Goal: Information Seeking & Learning: Learn about a topic

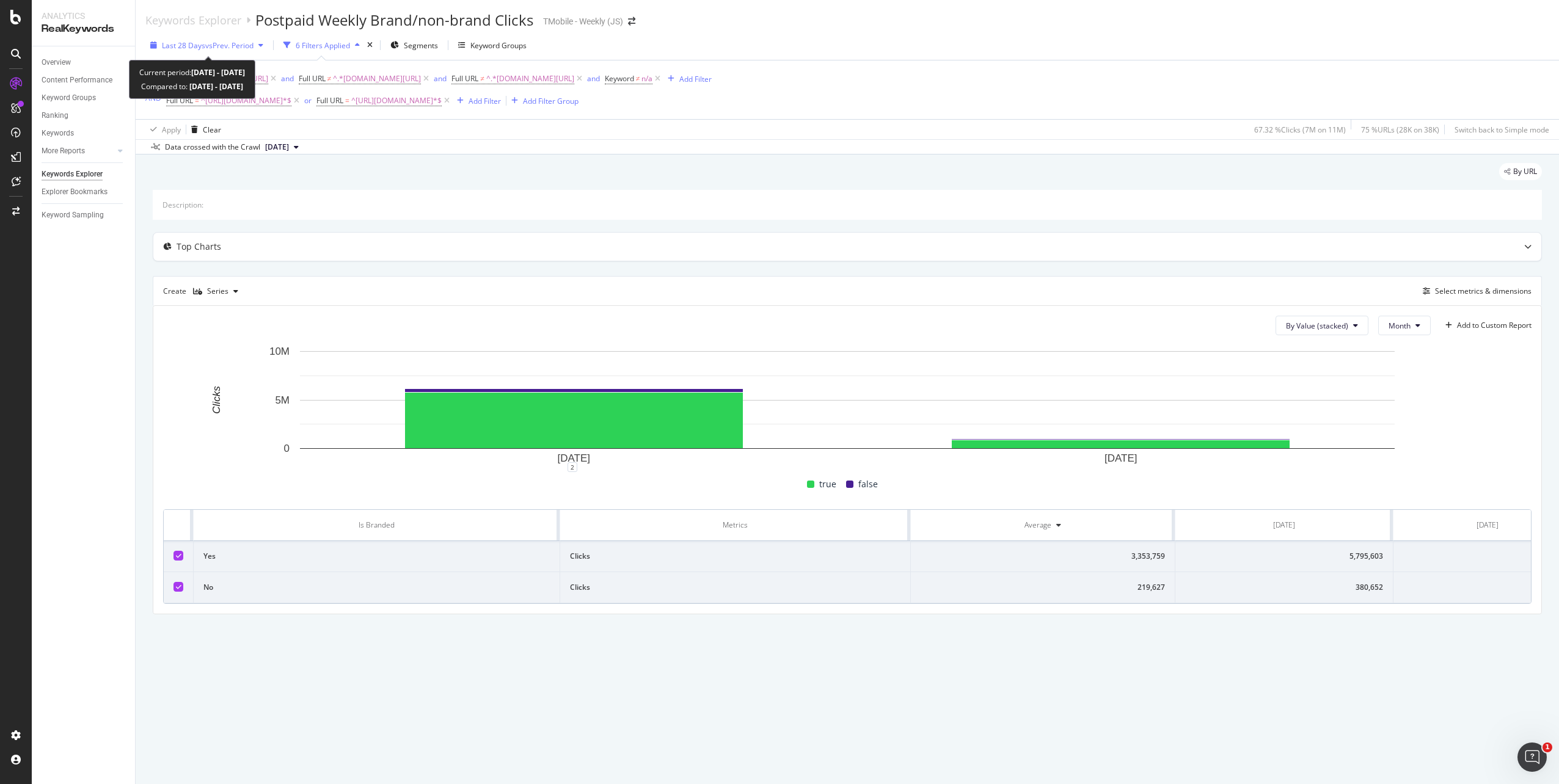
click at [217, 43] on span "vs Prev. Period" at bounding box center [229, 45] width 49 height 10
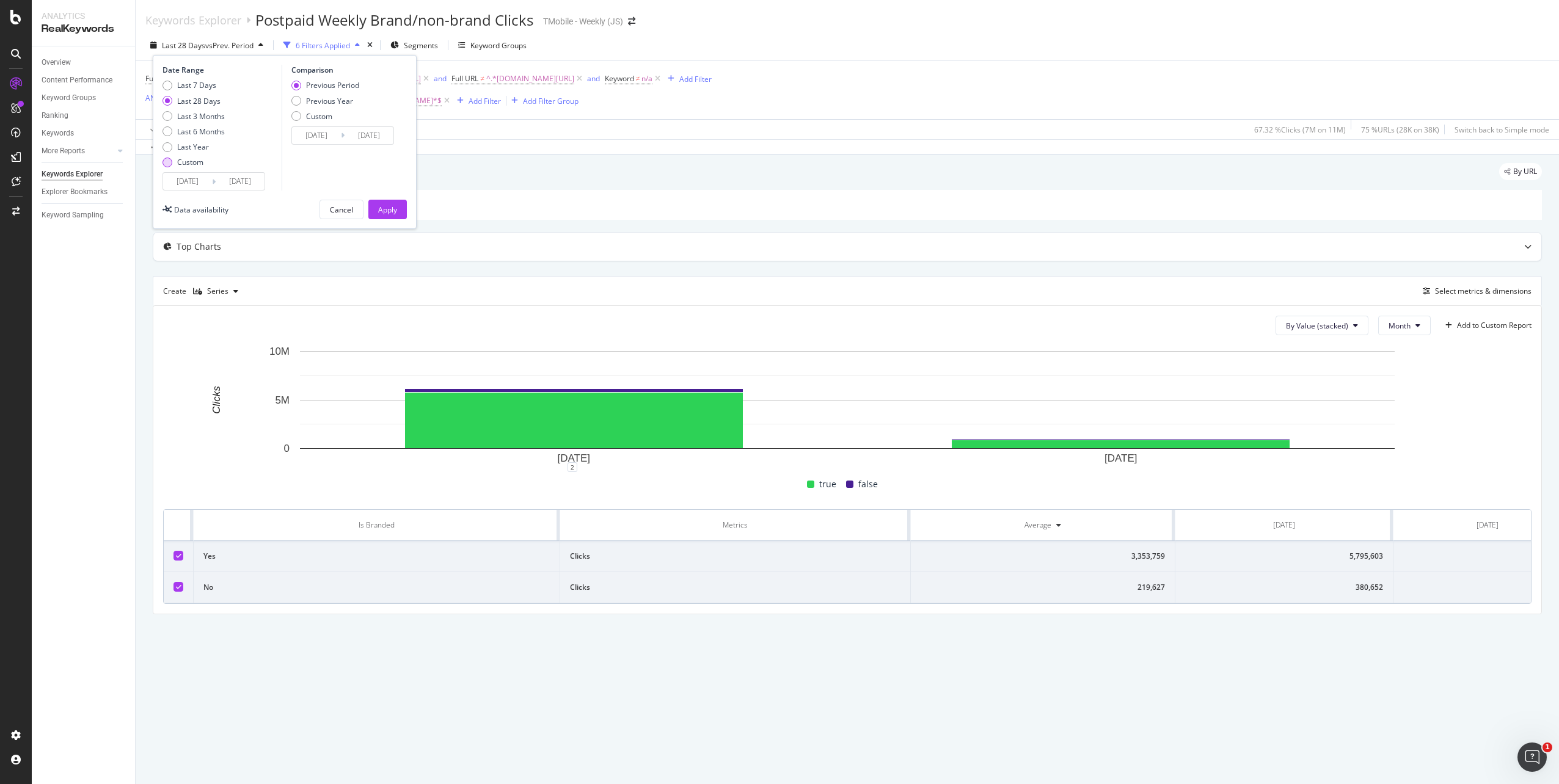
click at [187, 163] on div "Custom" at bounding box center [190, 162] width 26 height 10
click at [187, 181] on input "[DATE]" at bounding box center [188, 181] width 49 height 17
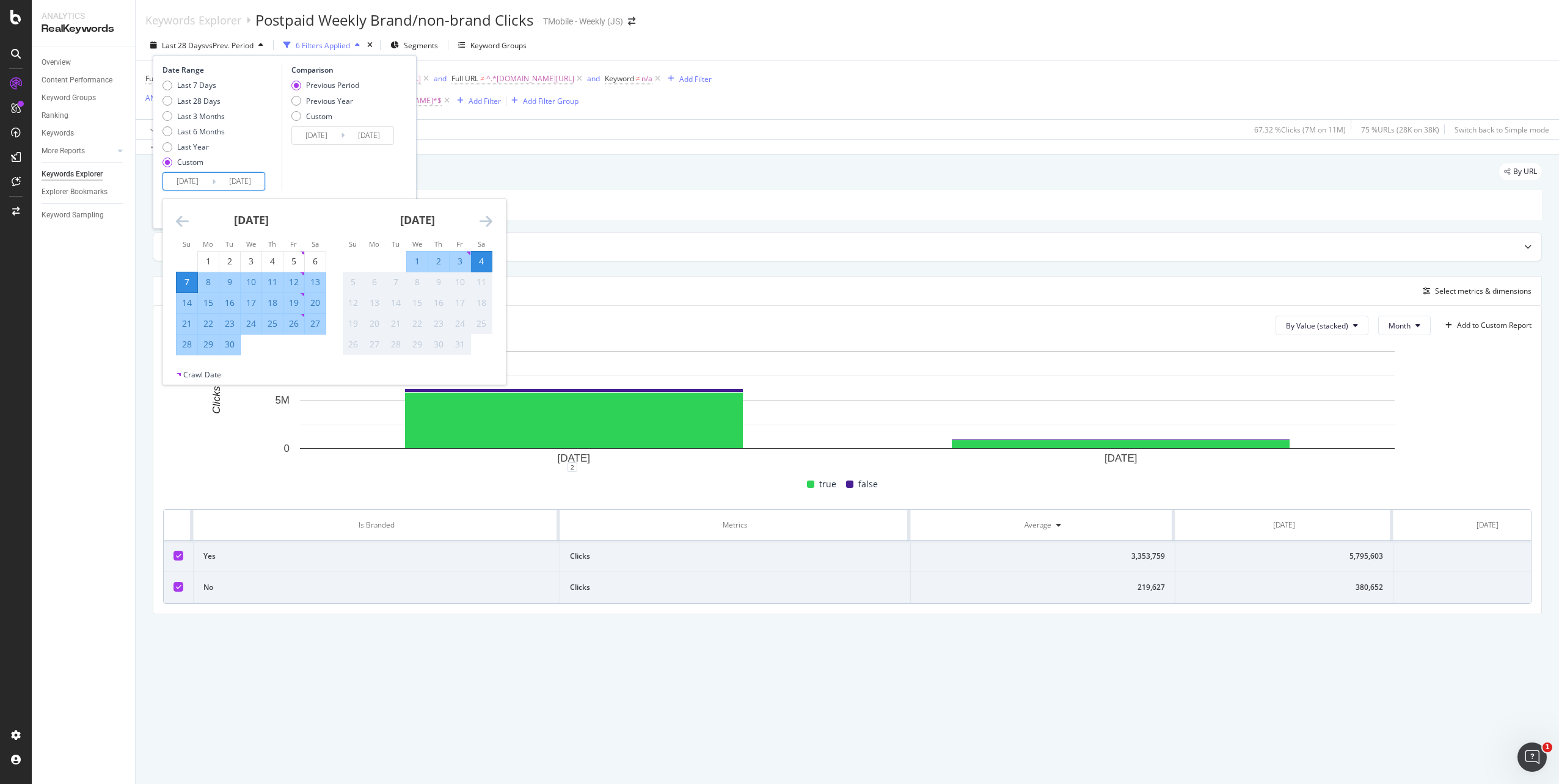
click at [185, 223] on icon "Move backward to switch to the previous month." at bounding box center [182, 221] width 13 height 14
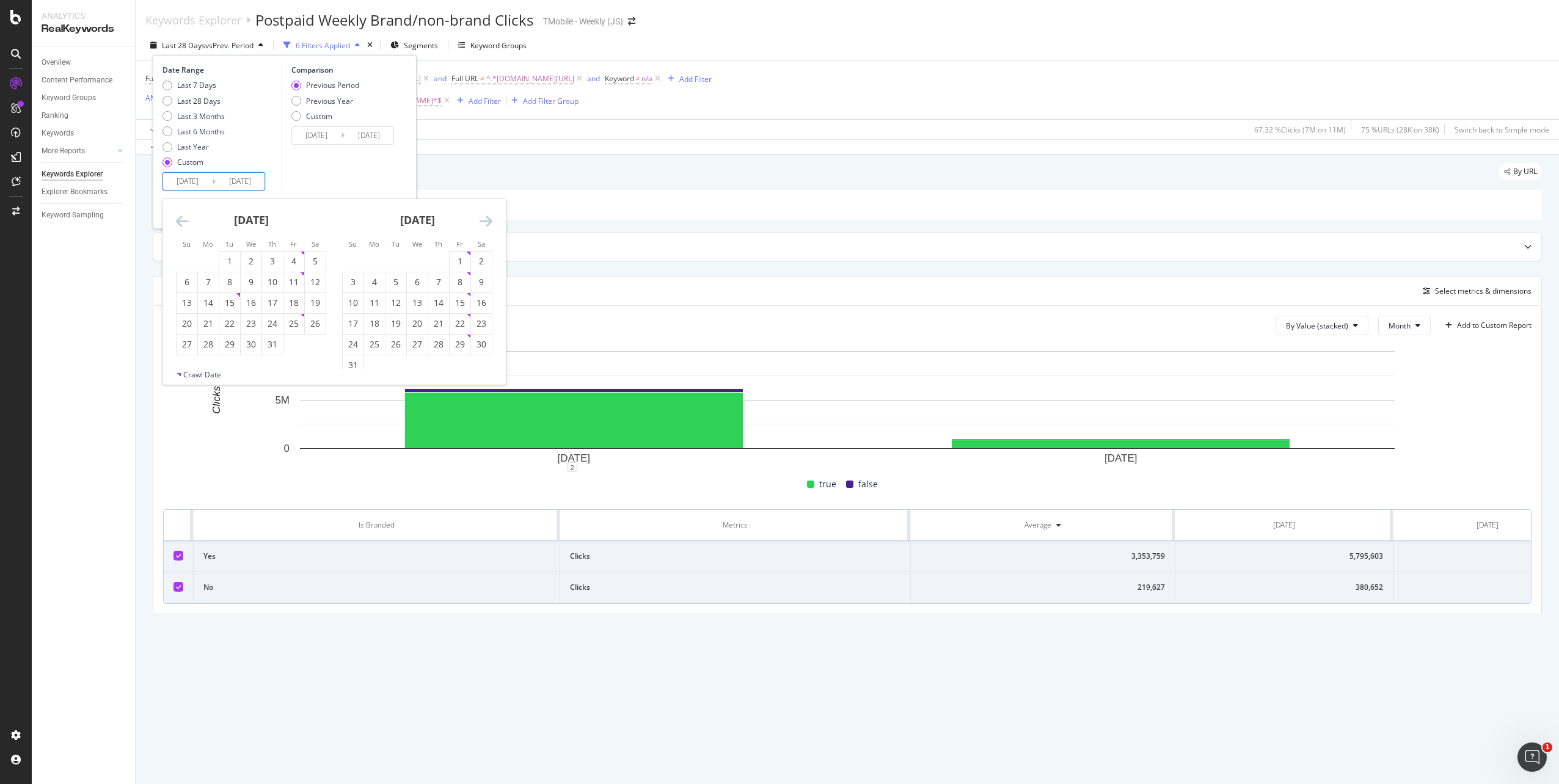
click at [185, 223] on icon "Move backward to switch to the previous month." at bounding box center [182, 221] width 13 height 14
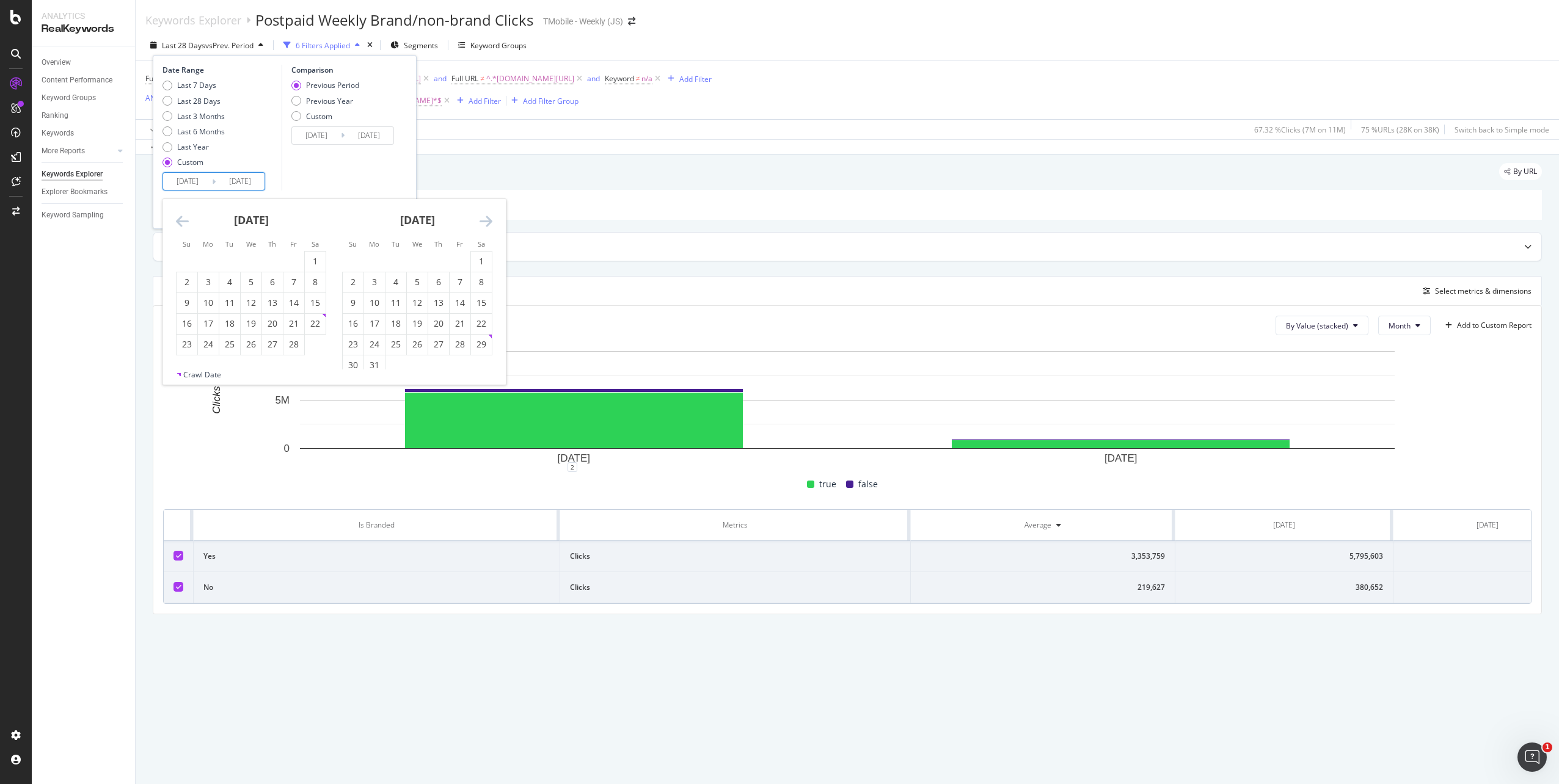
click at [185, 223] on icon "Move backward to switch to the previous month." at bounding box center [182, 221] width 13 height 14
click at [208, 282] on div "6" at bounding box center [208, 282] width 21 height 12
type input "[DATE]"
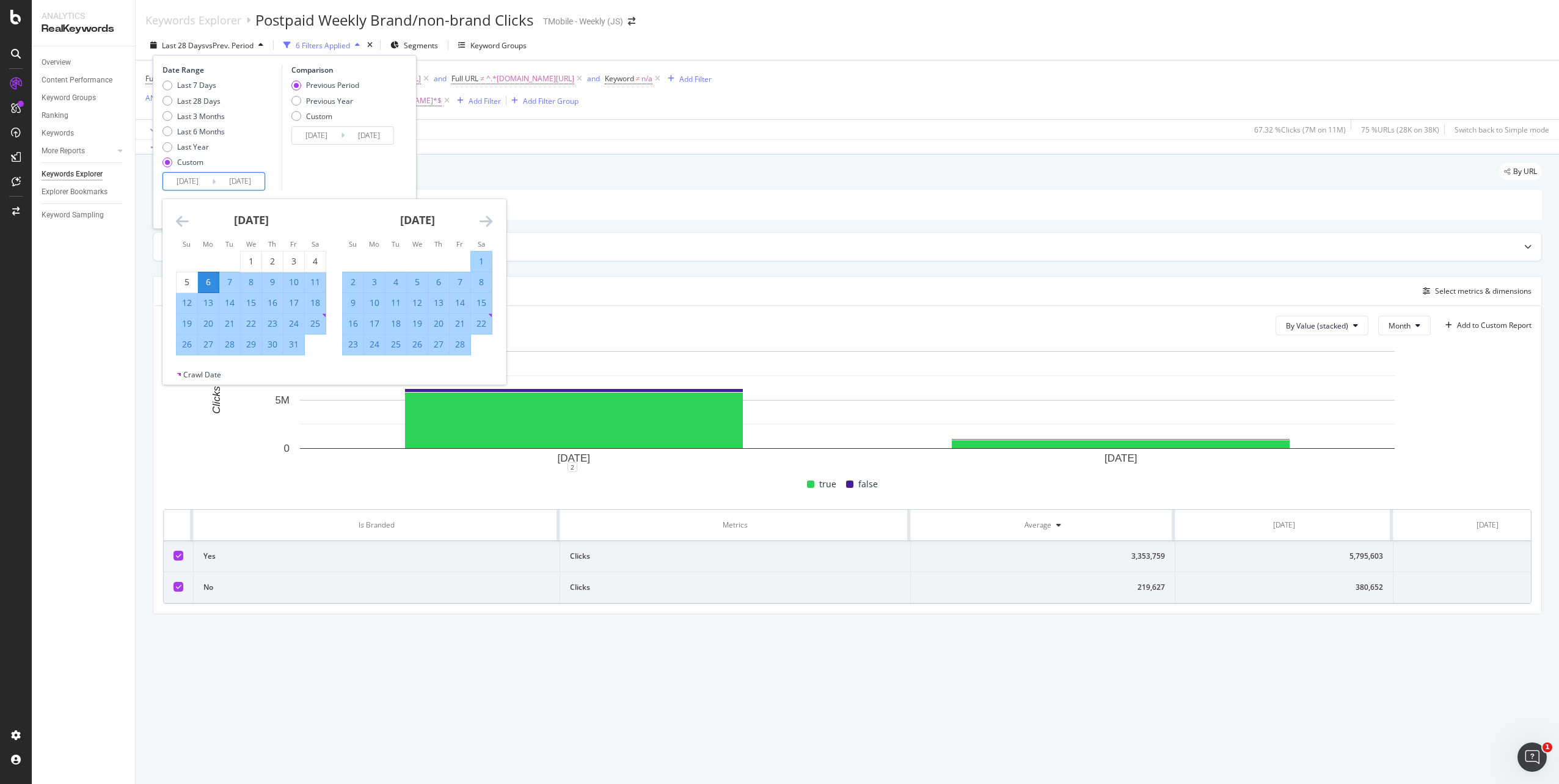
click at [489, 223] on icon "Move forward to switch to the next month." at bounding box center [486, 221] width 13 height 14
click at [351, 362] on div "30" at bounding box center [353, 365] width 21 height 12
type input "[DATE]"
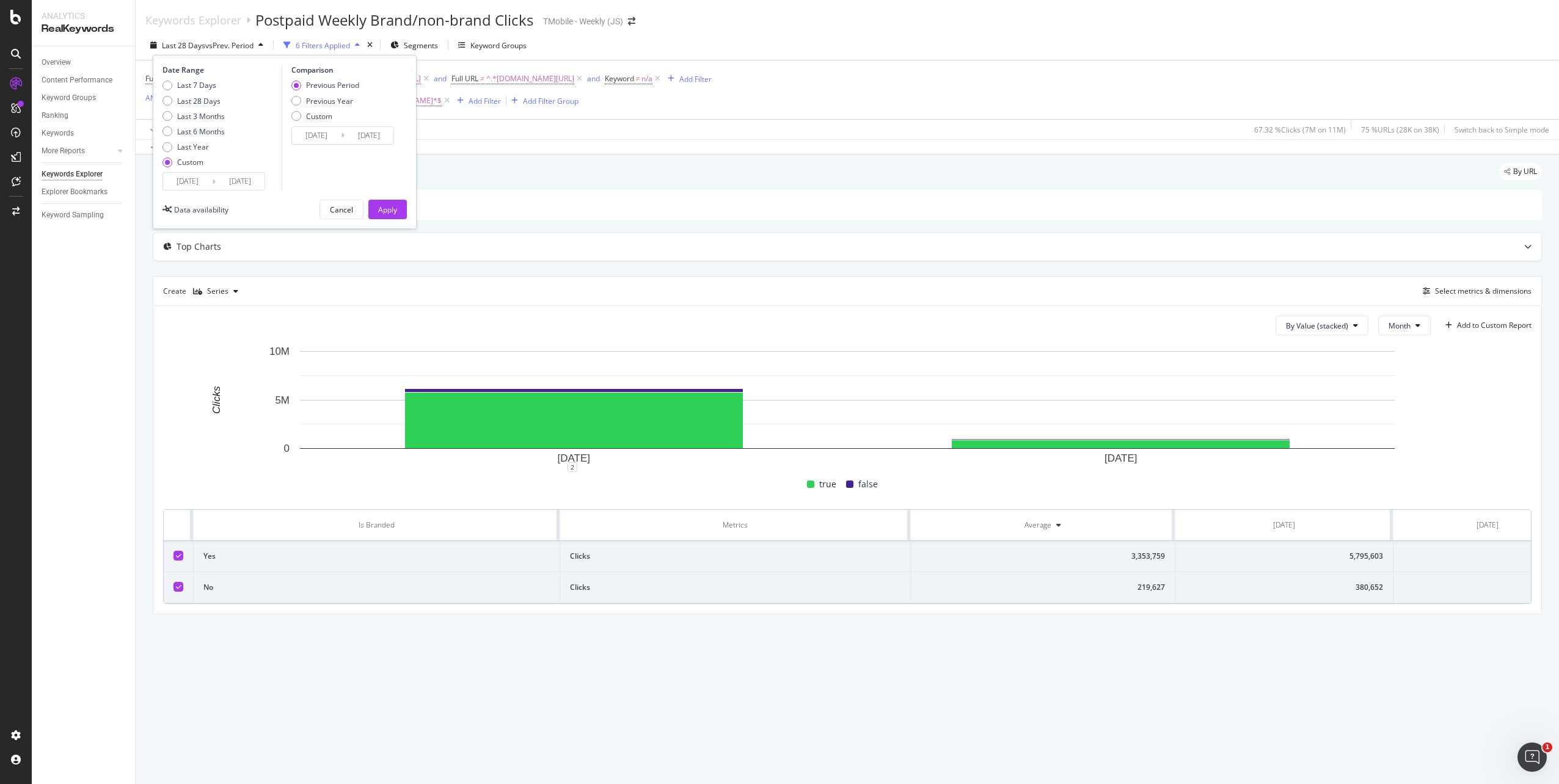
click at [246, 184] on input "[DATE]" at bounding box center [240, 181] width 49 height 17
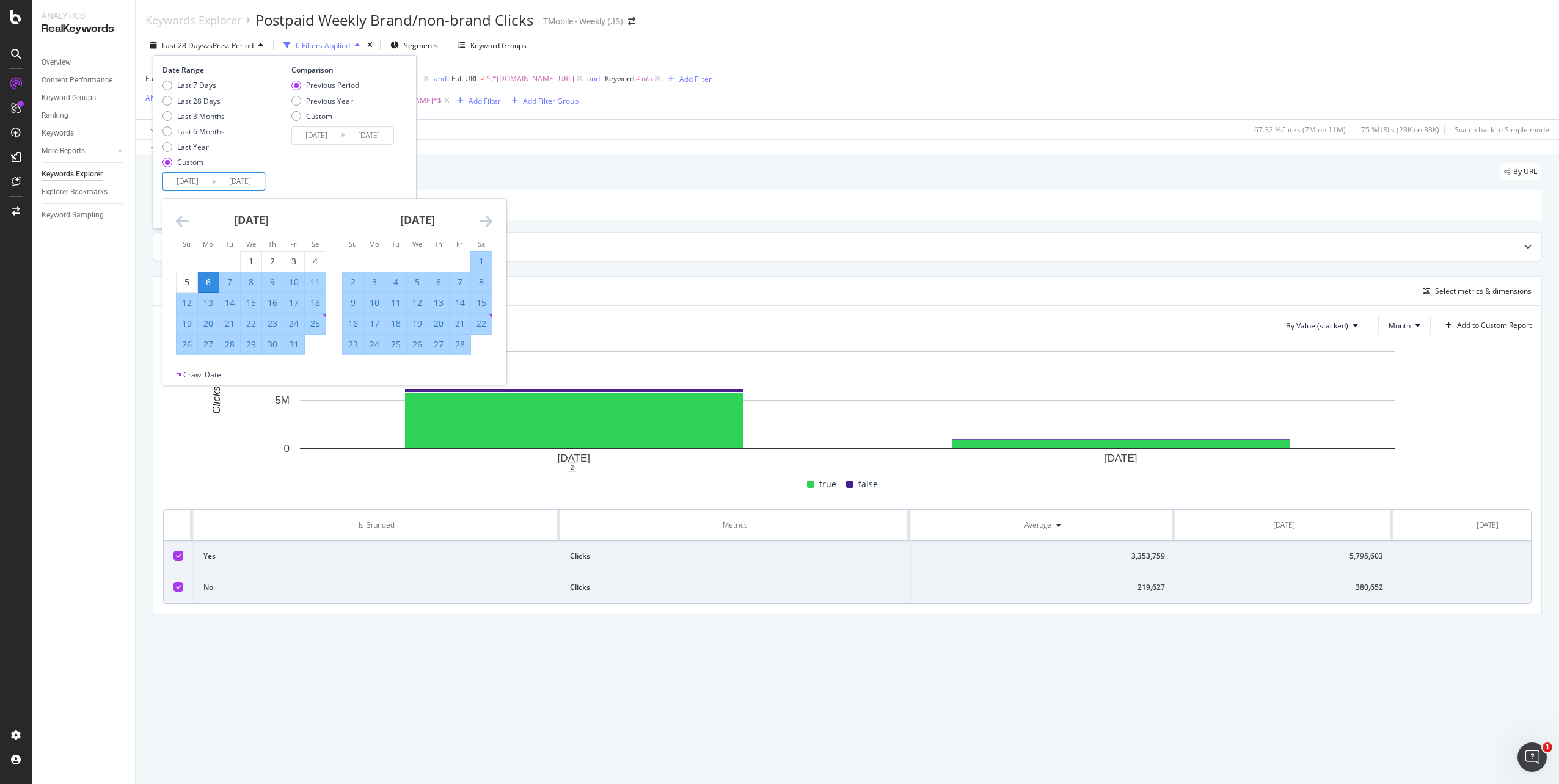
click at [484, 217] on icon "Move forward to switch to the next month." at bounding box center [486, 221] width 13 height 14
click at [331, 170] on div "Comparison Previous Period Previous Year Custom [DATE] Navigate forward to inte…" at bounding box center [340, 128] width 116 height 126
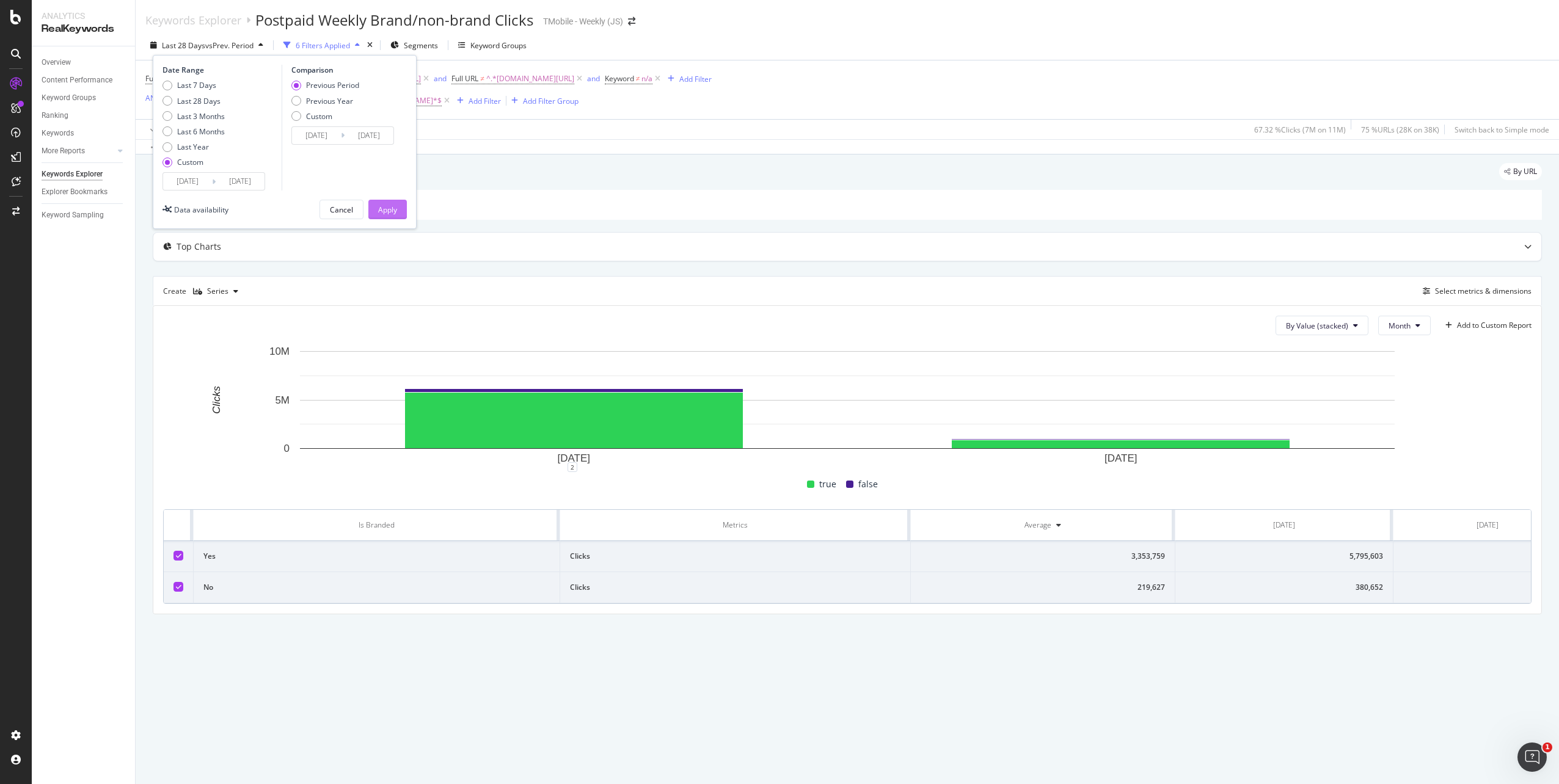
click at [391, 212] on div "Apply" at bounding box center [388, 210] width 19 height 10
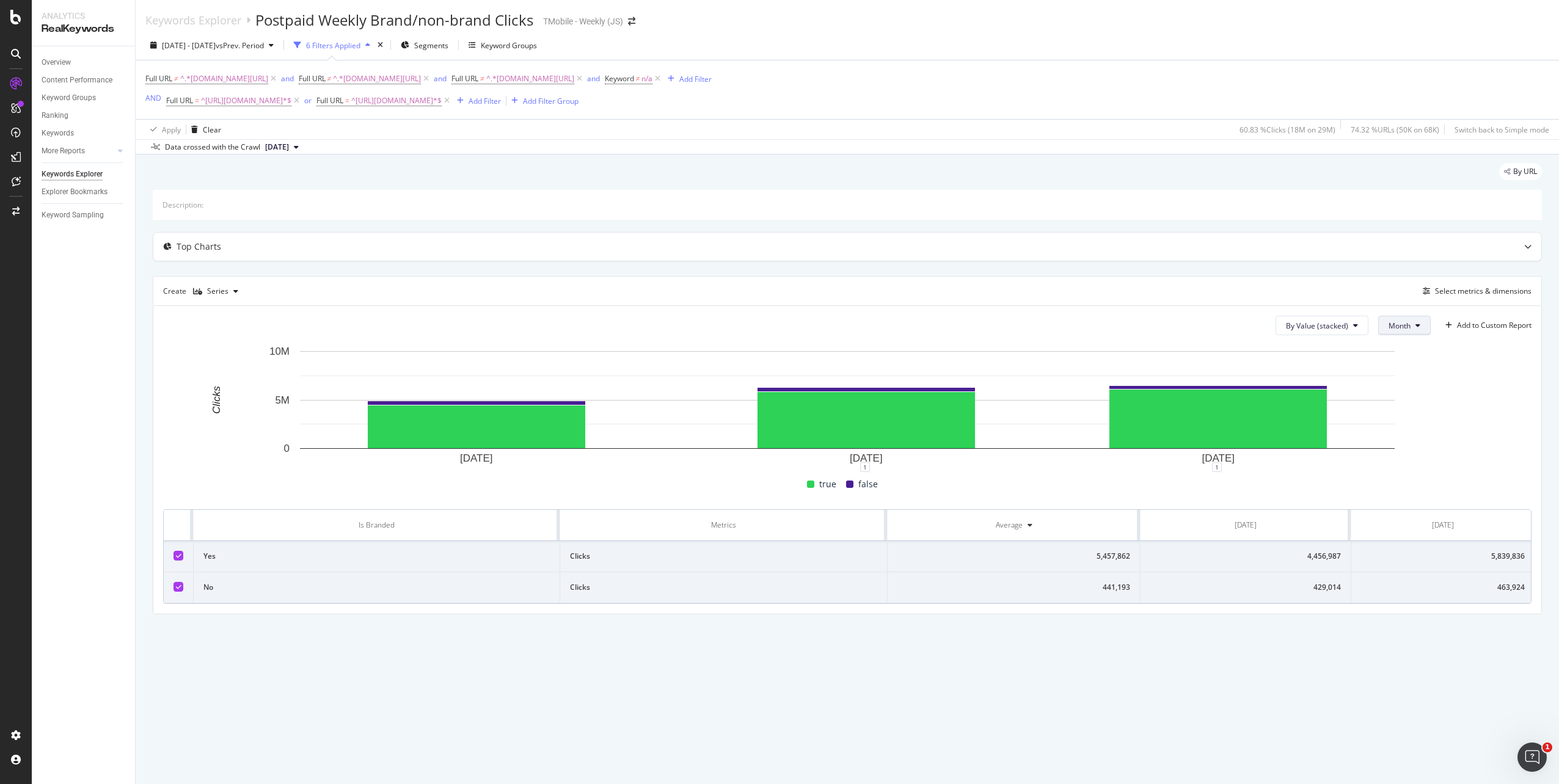
click at [1408, 325] on span "Month" at bounding box center [1399, 326] width 22 height 10
click at [1396, 374] on span "Week" at bounding box center [1400, 372] width 24 height 11
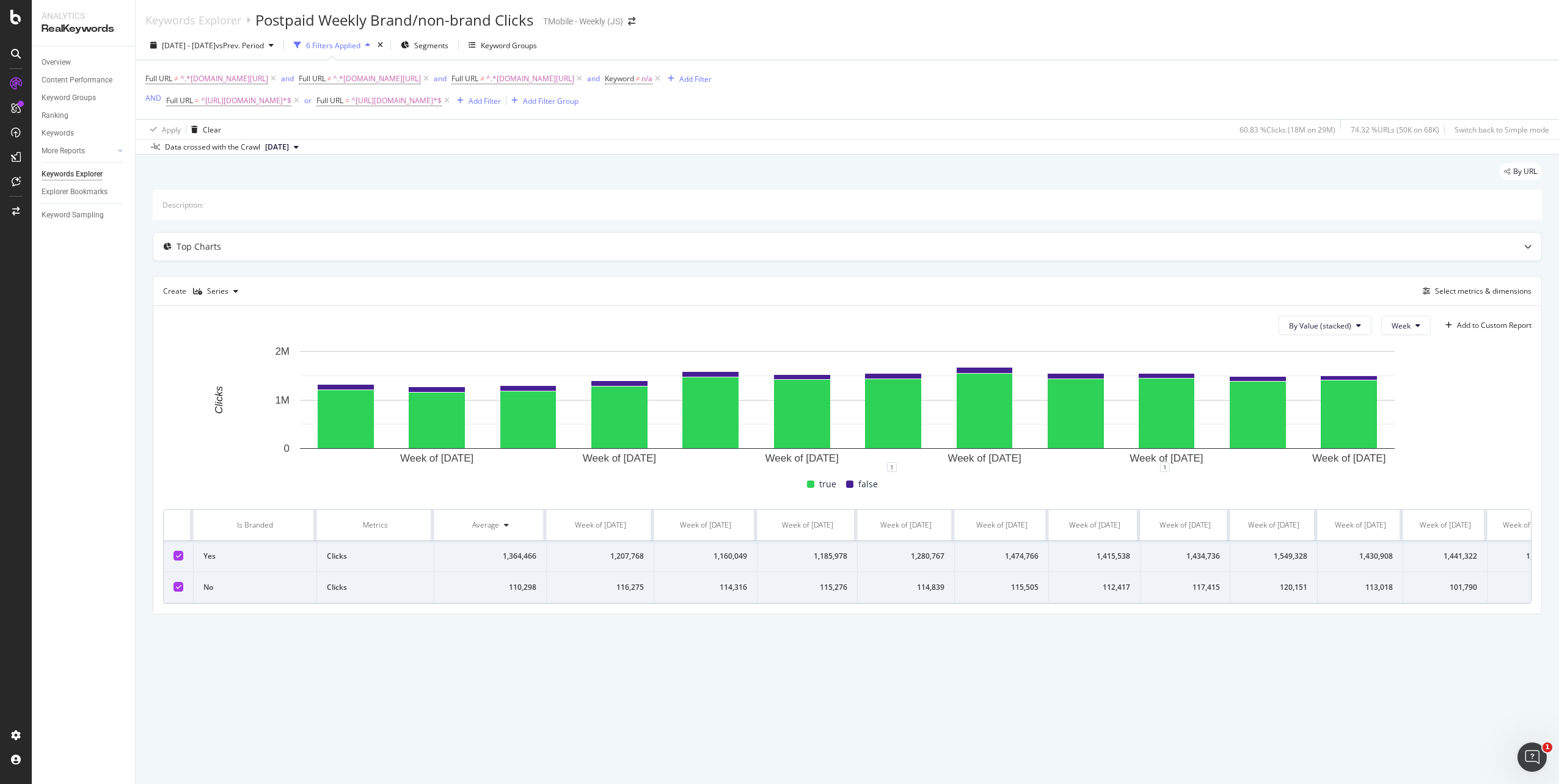
scroll to position [0, 120]
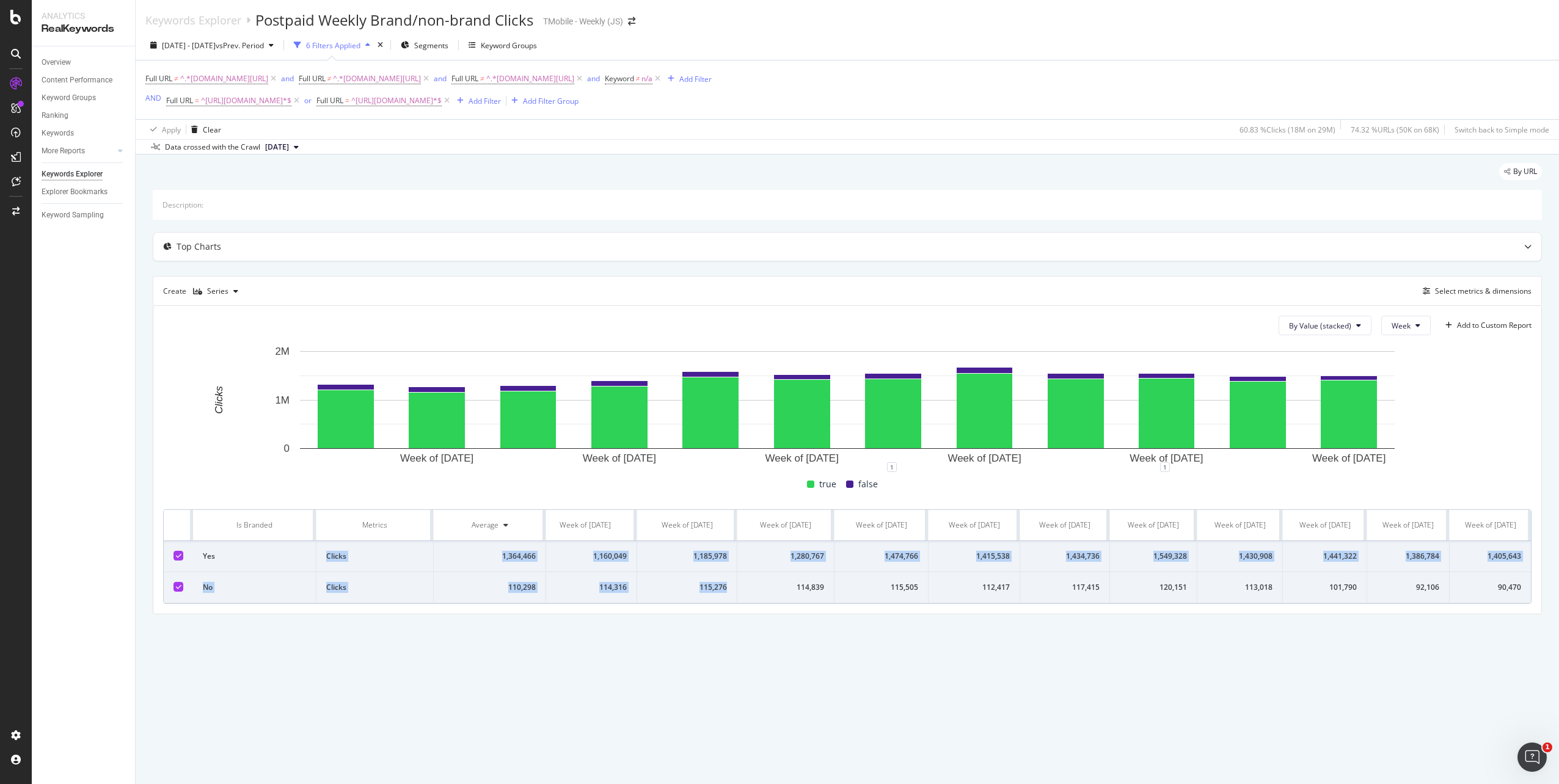
drag, startPoint x: 314, startPoint y: 560, endPoint x: 729, endPoint y: 602, distance: 417.1
click at [729, 602] on tbody "Yes Clicks 1,364,466 1,207,768 1,160,049 1,185,978 1,280,767 1,474,766 1,415,53…" at bounding box center [787, 572] width 1487 height 62
click at [251, 560] on td "Yes" at bounding box center [255, 556] width 124 height 31
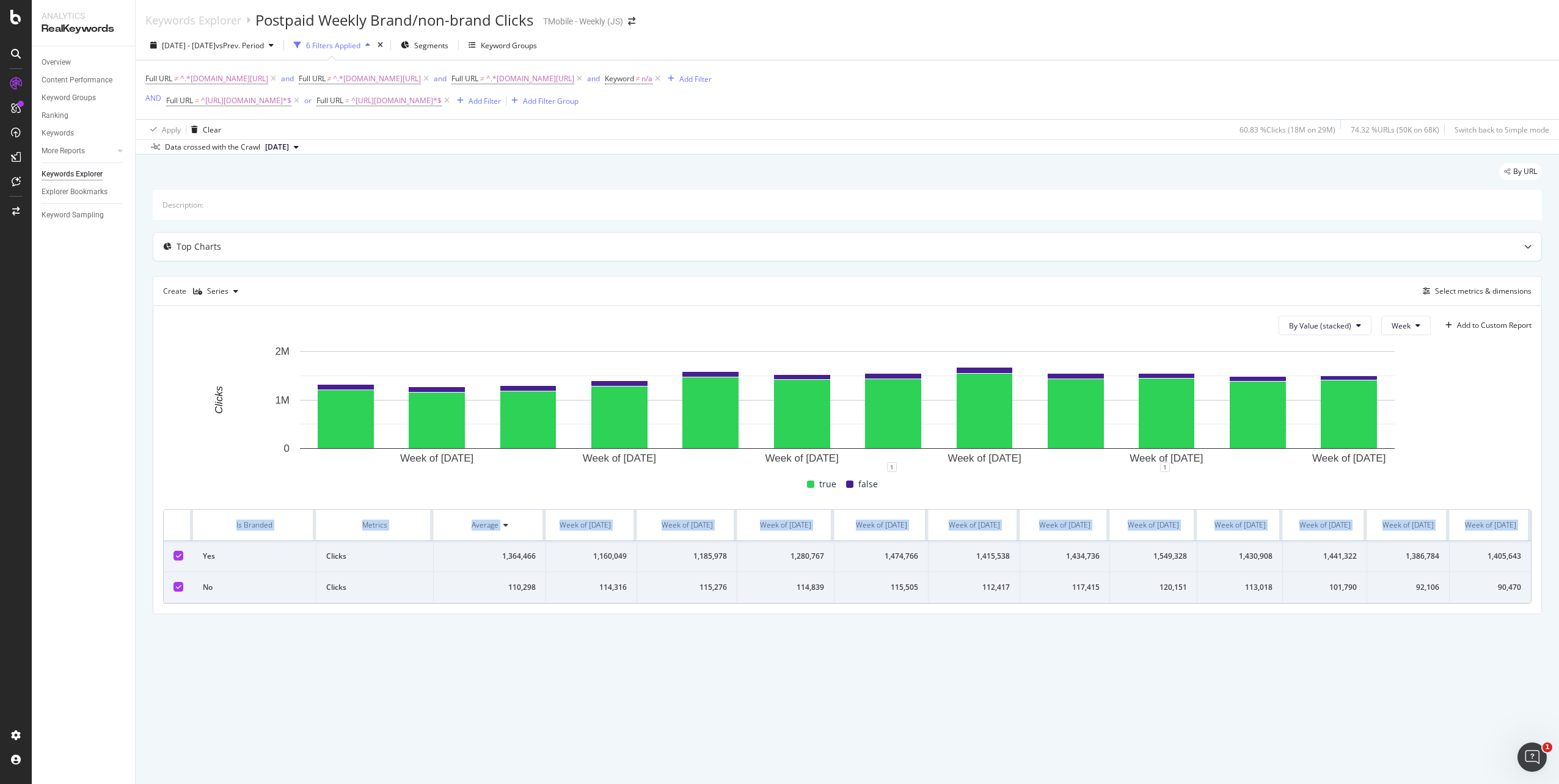
drag, startPoint x: 203, startPoint y: 564, endPoint x: 1561, endPoint y: 615, distance: 1359.0
click at [1558, 615] on html "Analytics RealKeywords Overview Content Performance Keyword Groups Ranking Keyw…" at bounding box center [779, 392] width 1559 height 784
copy table "Is Branded Metrics Average Week of [DATE] Week of [DATE] Week of [DATE] Week of…"
click at [1468, 292] on div "Select metrics & dimensions" at bounding box center [1483, 291] width 96 height 10
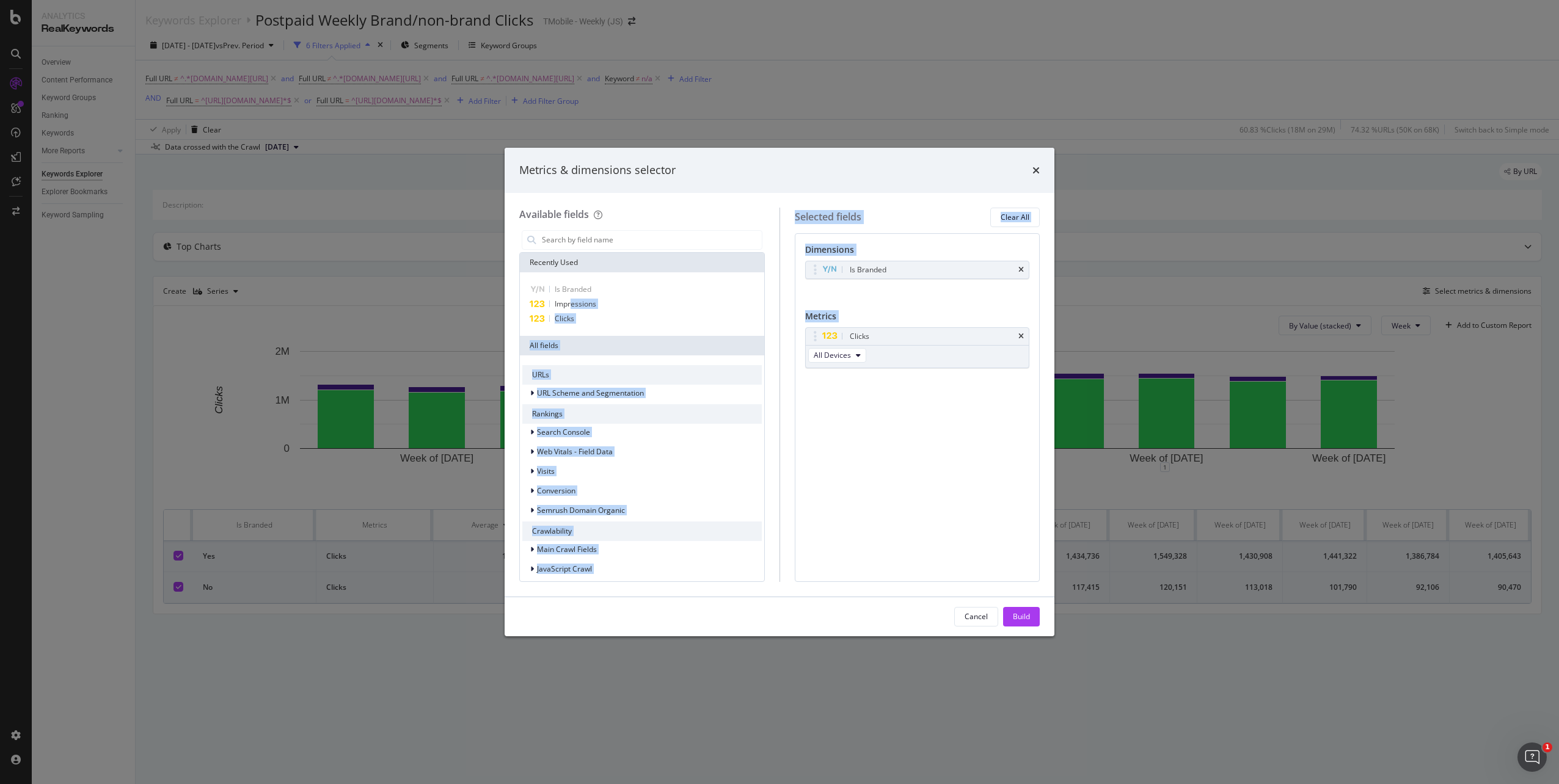
drag, startPoint x: 572, startPoint y: 303, endPoint x: 873, endPoint y: 321, distance: 301.5
click at [873, 321] on div "Available fields Recently Used Is Branded Impressions Clicks All fields URLs UR…" at bounding box center [780, 395] width 521 height 374
drag, startPoint x: 873, startPoint y: 321, endPoint x: 668, endPoint y: 310, distance: 205.3
click at [668, 310] on div "Impressions" at bounding box center [642, 304] width 240 height 14
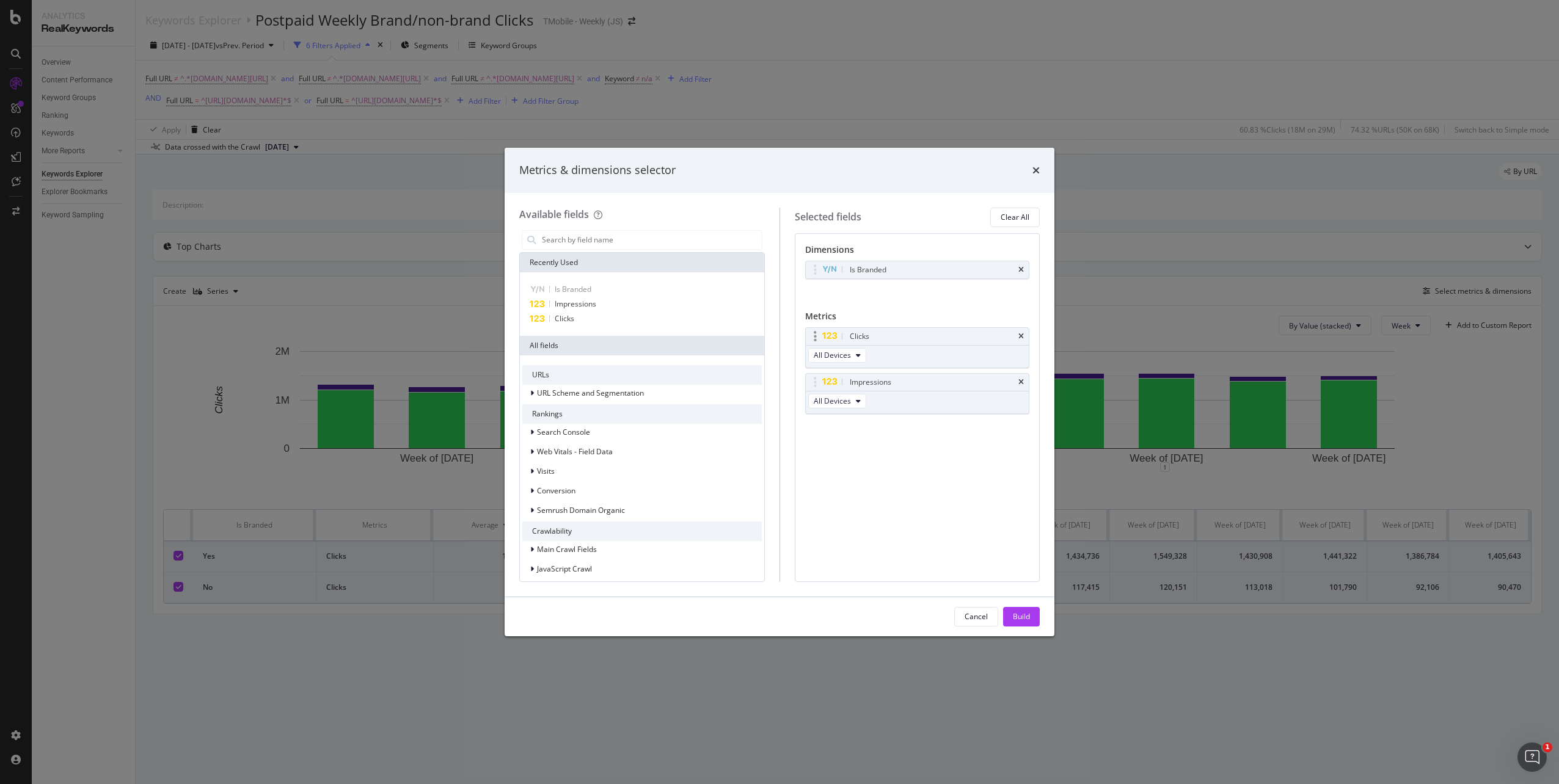
click at [1025, 339] on div "Clicks" at bounding box center [917, 336] width 224 height 17
click at [1021, 337] on icon "times" at bounding box center [1021, 337] width 6 height 8
click at [1021, 619] on div "Build" at bounding box center [1021, 616] width 17 height 10
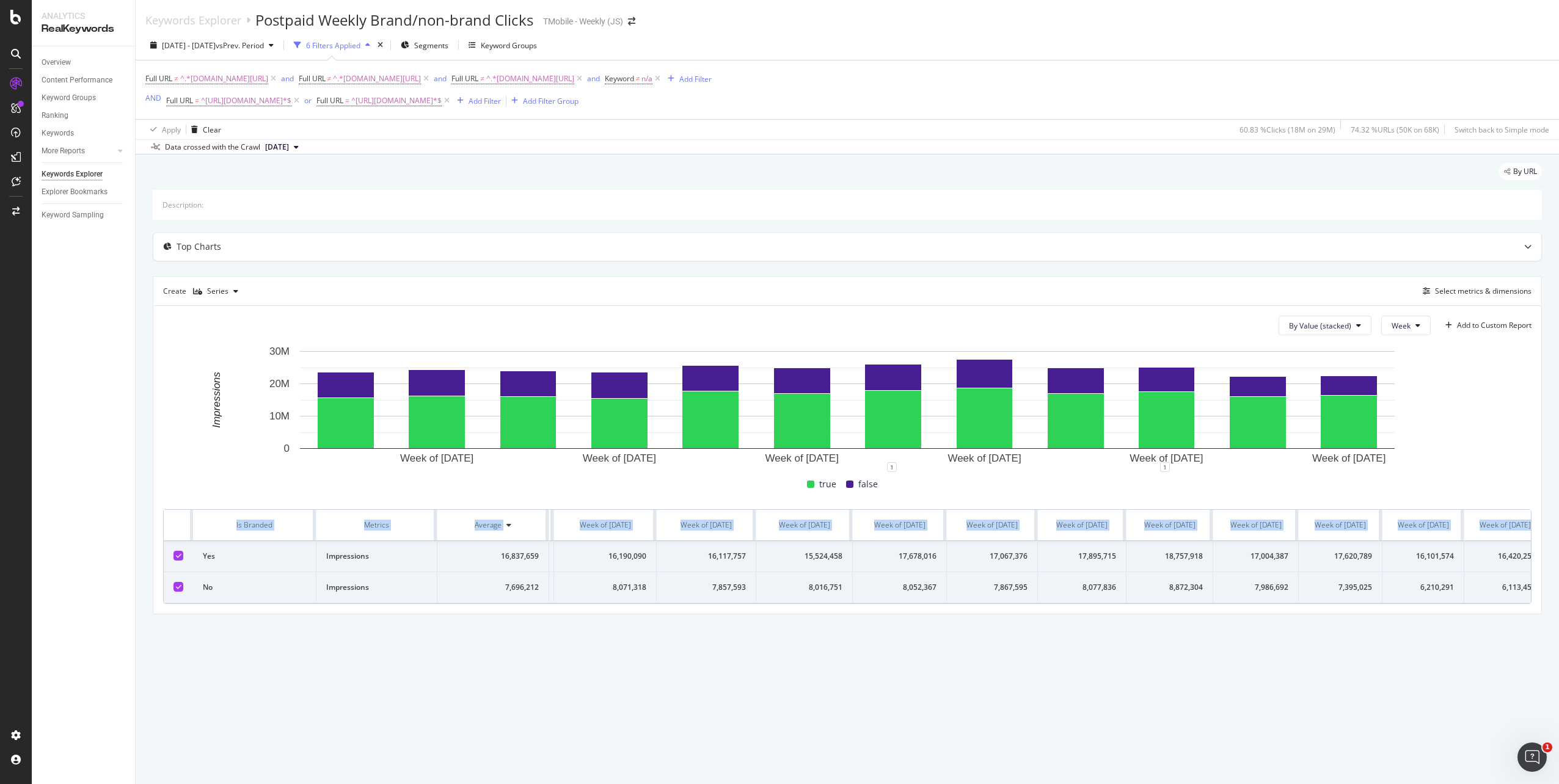
scroll to position [0, 117]
drag, startPoint x: 206, startPoint y: 564, endPoint x: 1561, endPoint y: 599, distance: 1355.5
click at [1558, 599] on html "Analytics RealKeywords Overview Content Performance Keyword Groups Ranking Keyw…" at bounding box center [779, 392] width 1559 height 784
copy table "Is Branded Metrics Average Week of [DATE] Week of [DATE] Week of [DATE] Week of…"
